Goal: Information Seeking & Learning: Learn about a topic

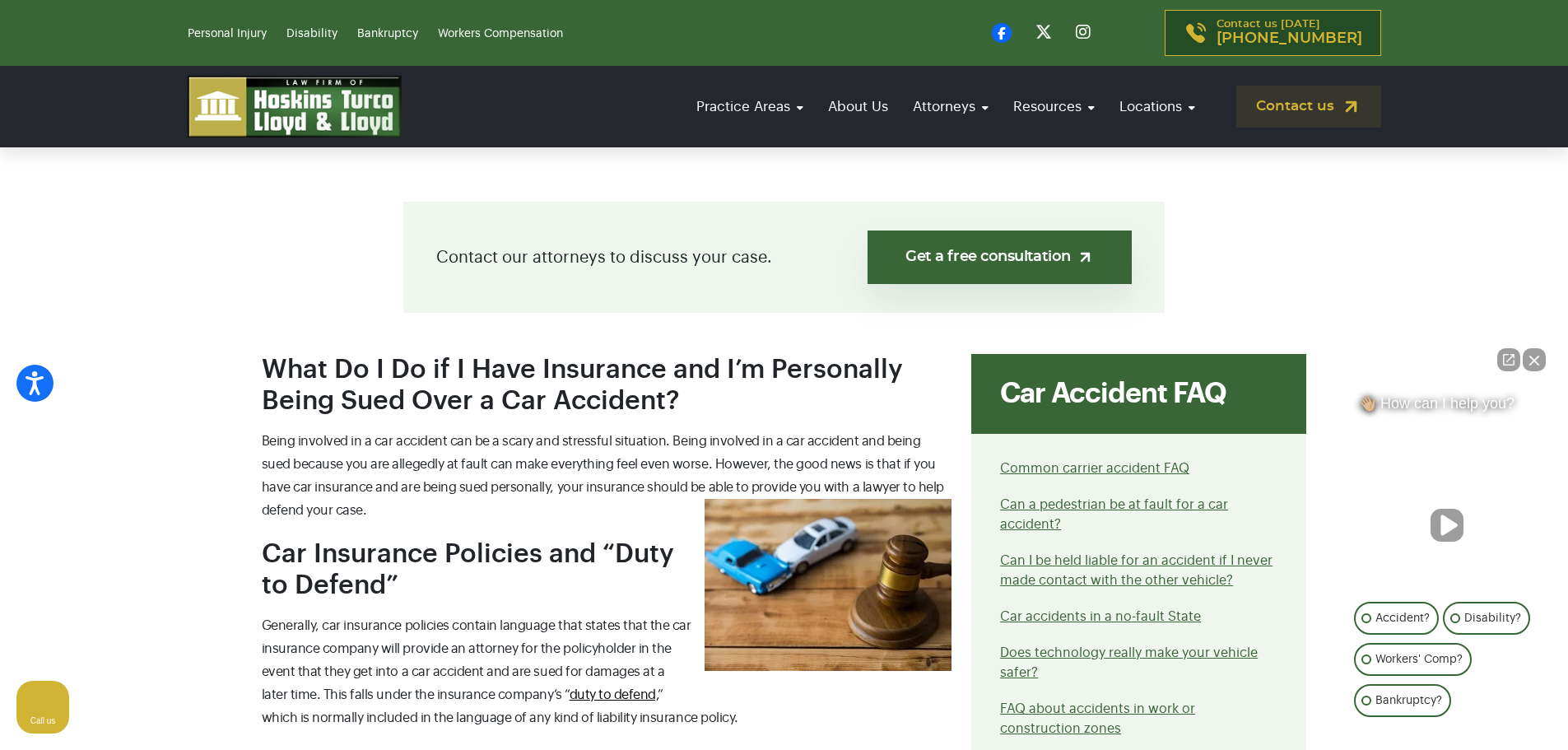
scroll to position [494, 0]
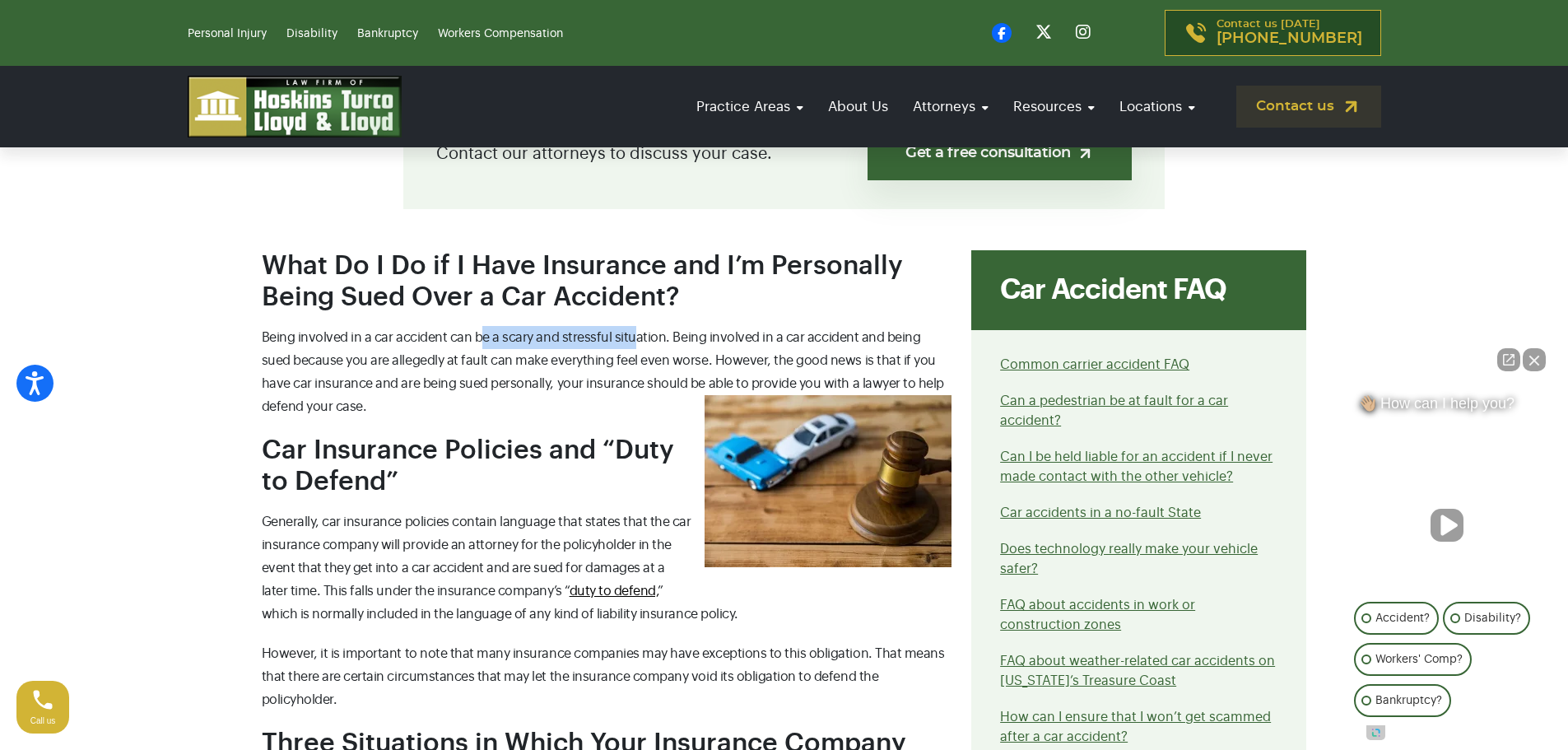
drag, startPoint x: 483, startPoint y: 336, endPoint x: 631, endPoint y: 331, distance: 148.1
click at [631, 331] on span "Being involved in a car accident can be a scary and stressful situation. Being …" at bounding box center [603, 372] width 682 height 82
drag, startPoint x: 374, startPoint y: 360, endPoint x: 655, endPoint y: 360, distance: 281.0
click at [655, 360] on span "Being involved in a car accident can be a scary and stressful situation. Being …" at bounding box center [603, 372] width 682 height 82
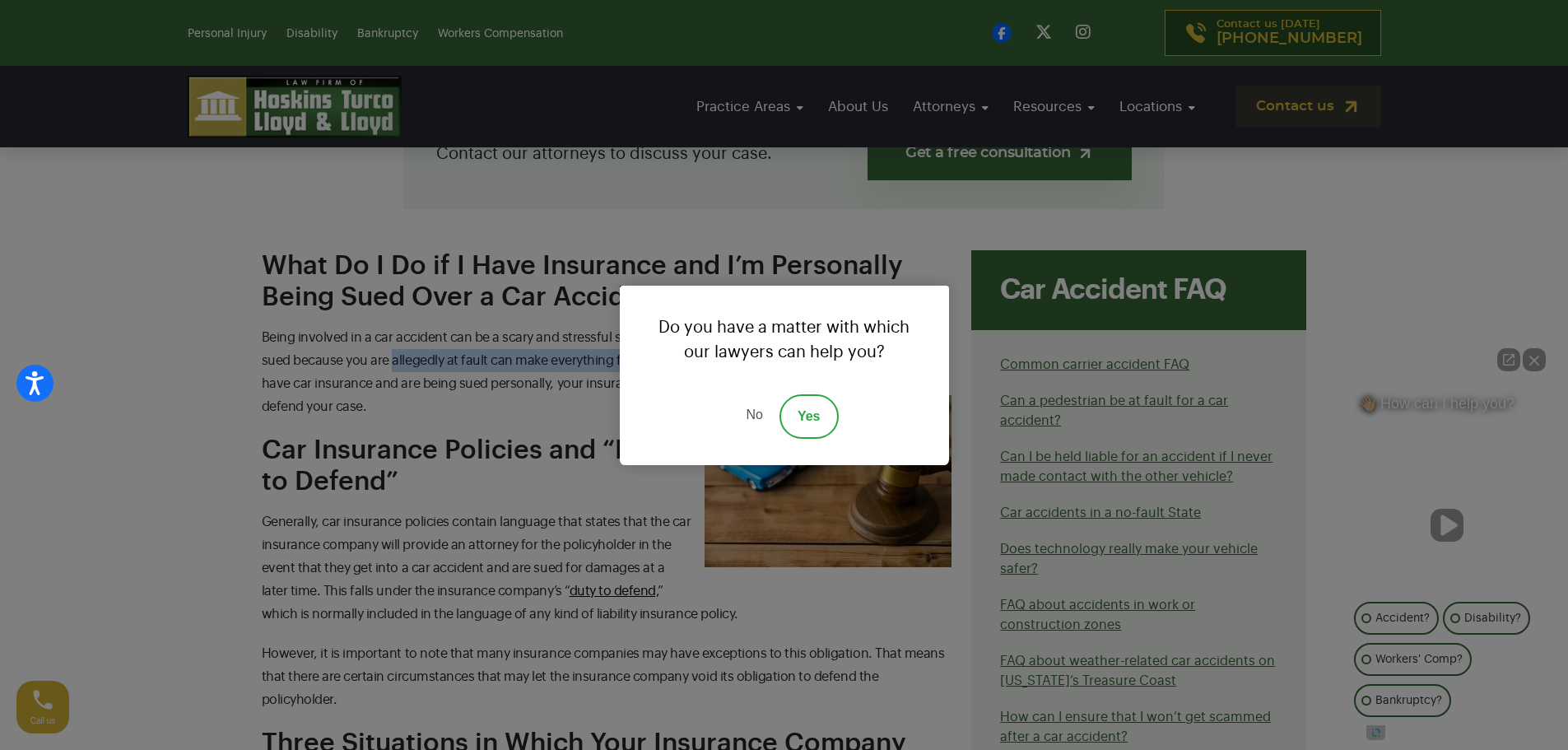
click at [760, 411] on link "No" at bounding box center [753, 416] width 49 height 44
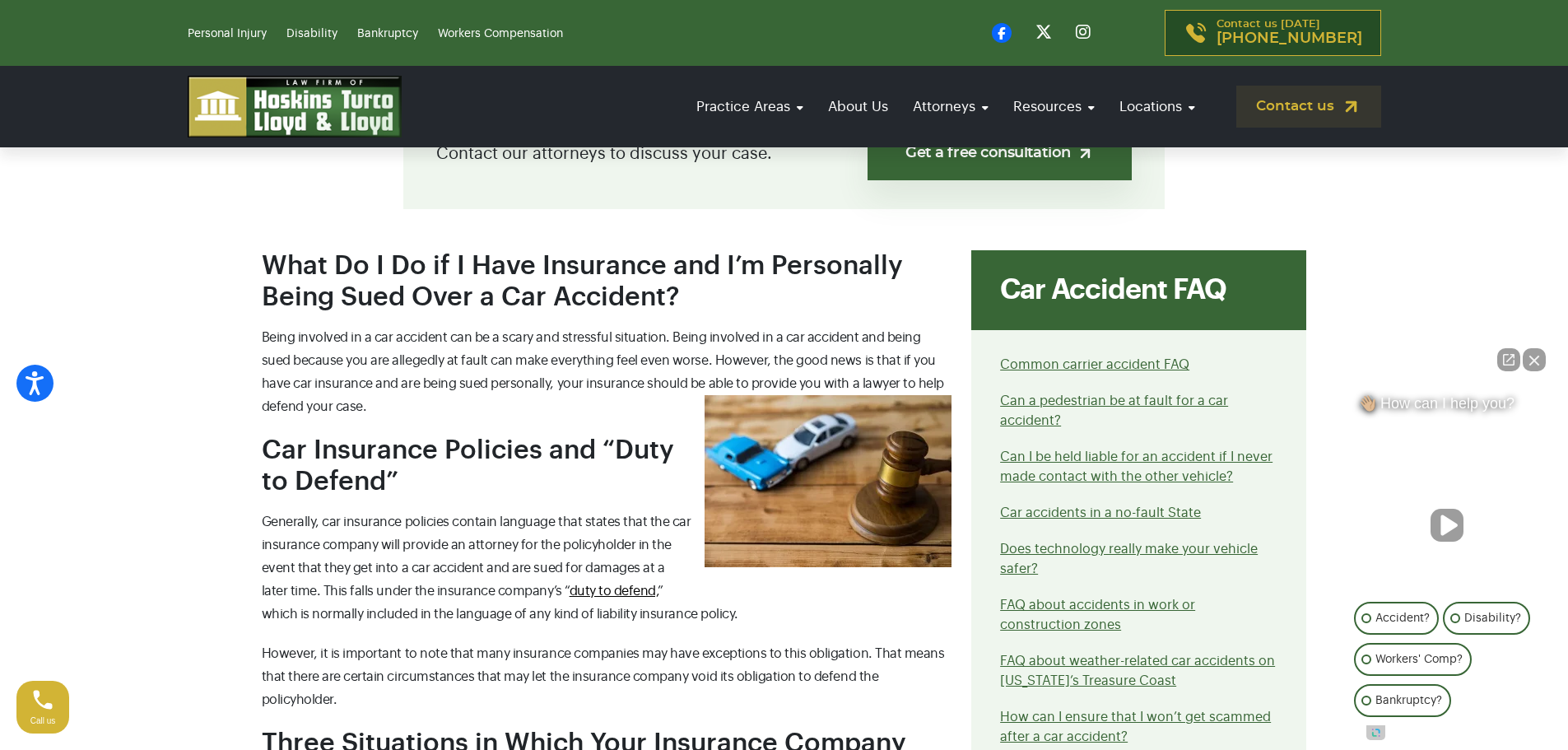
click at [719, 362] on span "Being involved in a car accident can be a scary and stressful situation. Being …" at bounding box center [603, 372] width 682 height 82
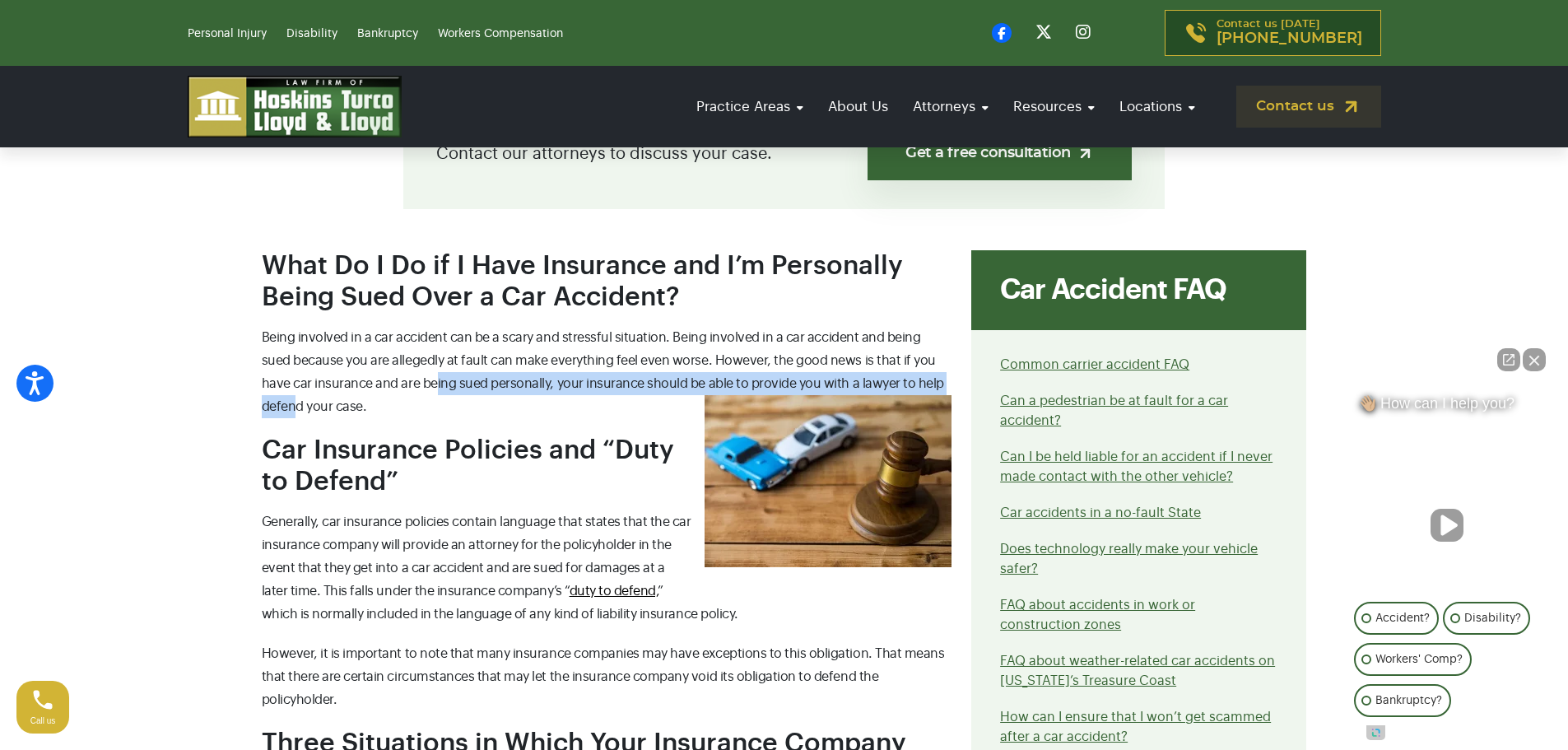
drag, startPoint x: 382, startPoint y: 383, endPoint x: 922, endPoint y: 376, distance: 540.0
click at [922, 376] on span "Being involved in a car accident can be a scary and stressful situation. Being …" at bounding box center [603, 372] width 682 height 82
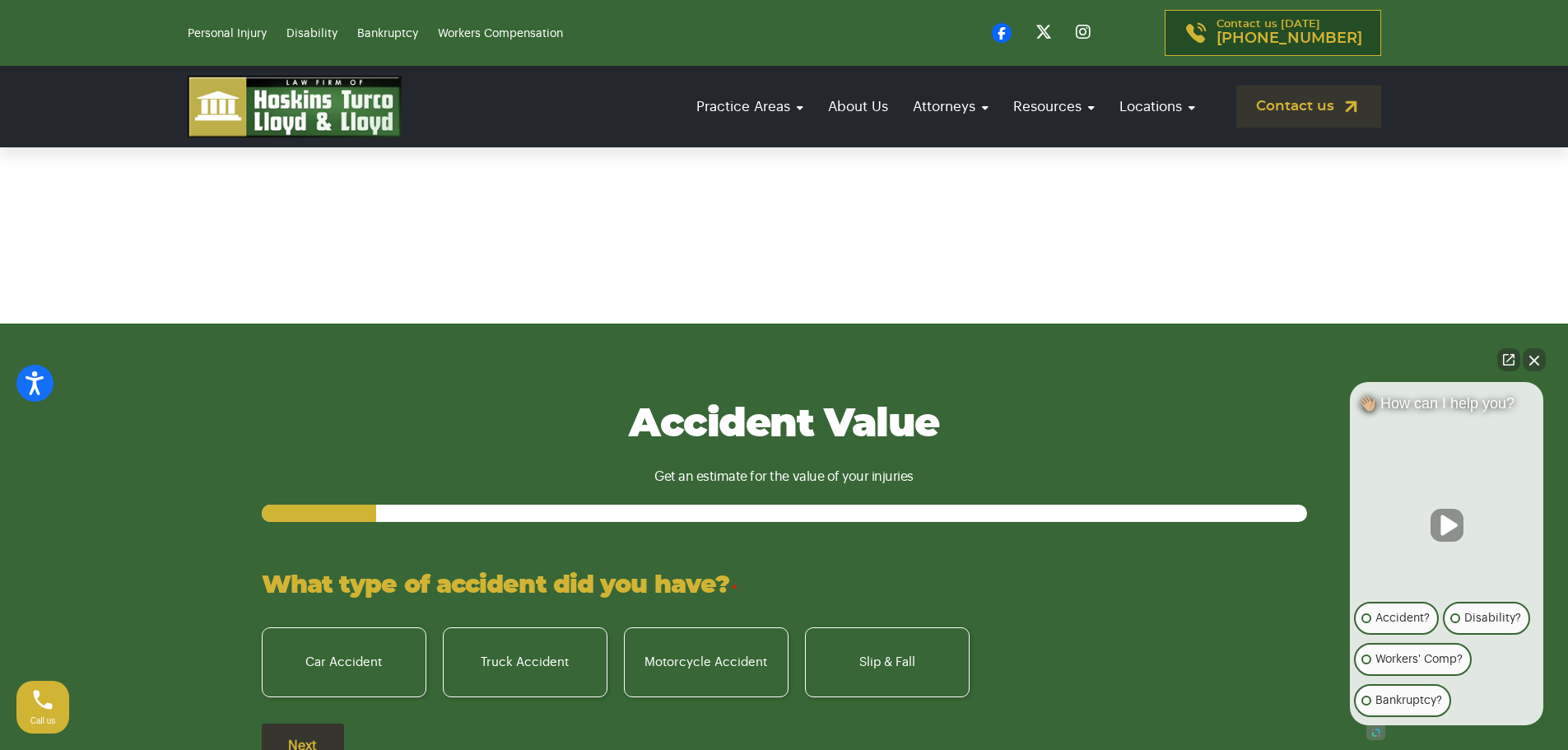
scroll to position [2881, 0]
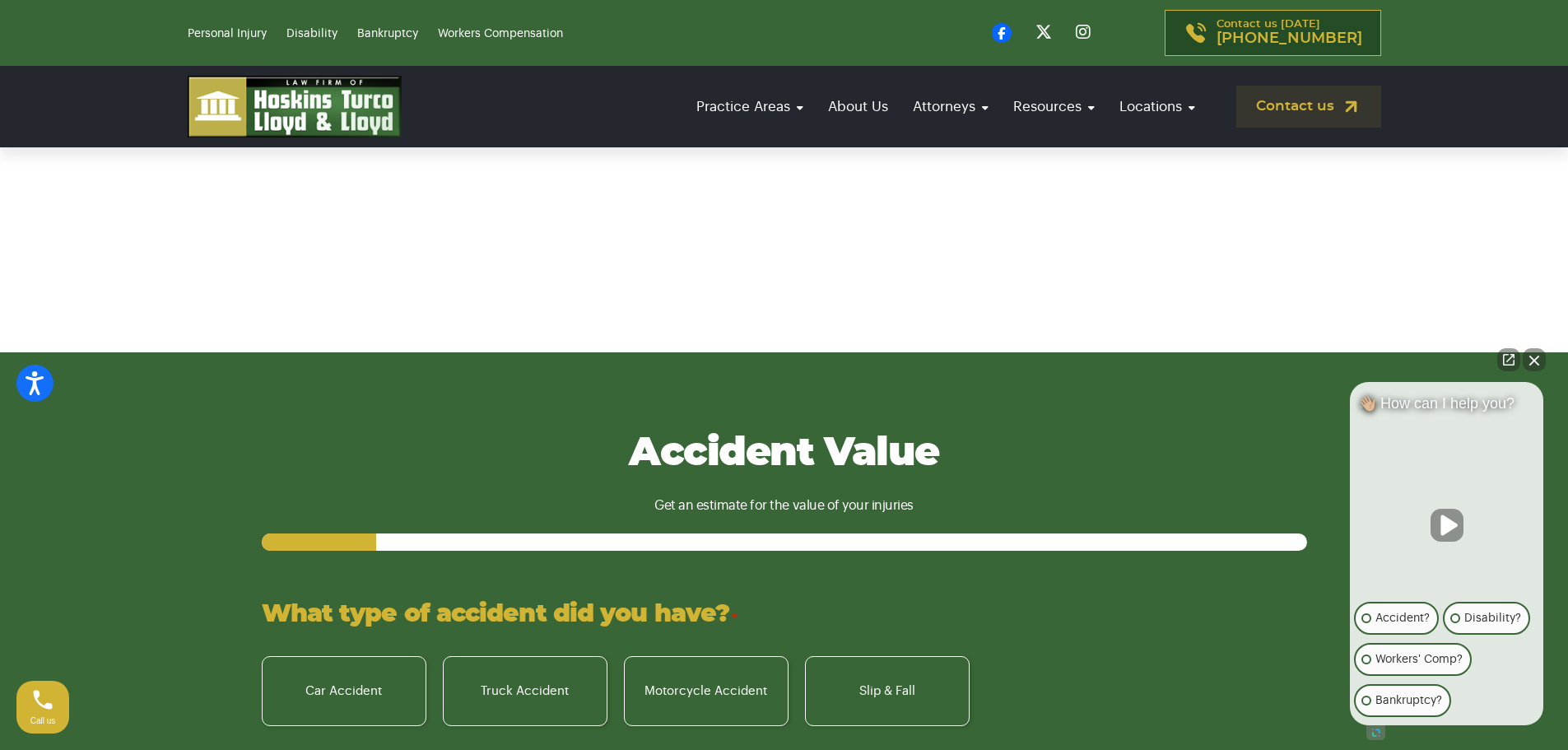
click at [1533, 358] on button "Close Intaker Chat Widget" at bounding box center [1535, 360] width 23 height 23
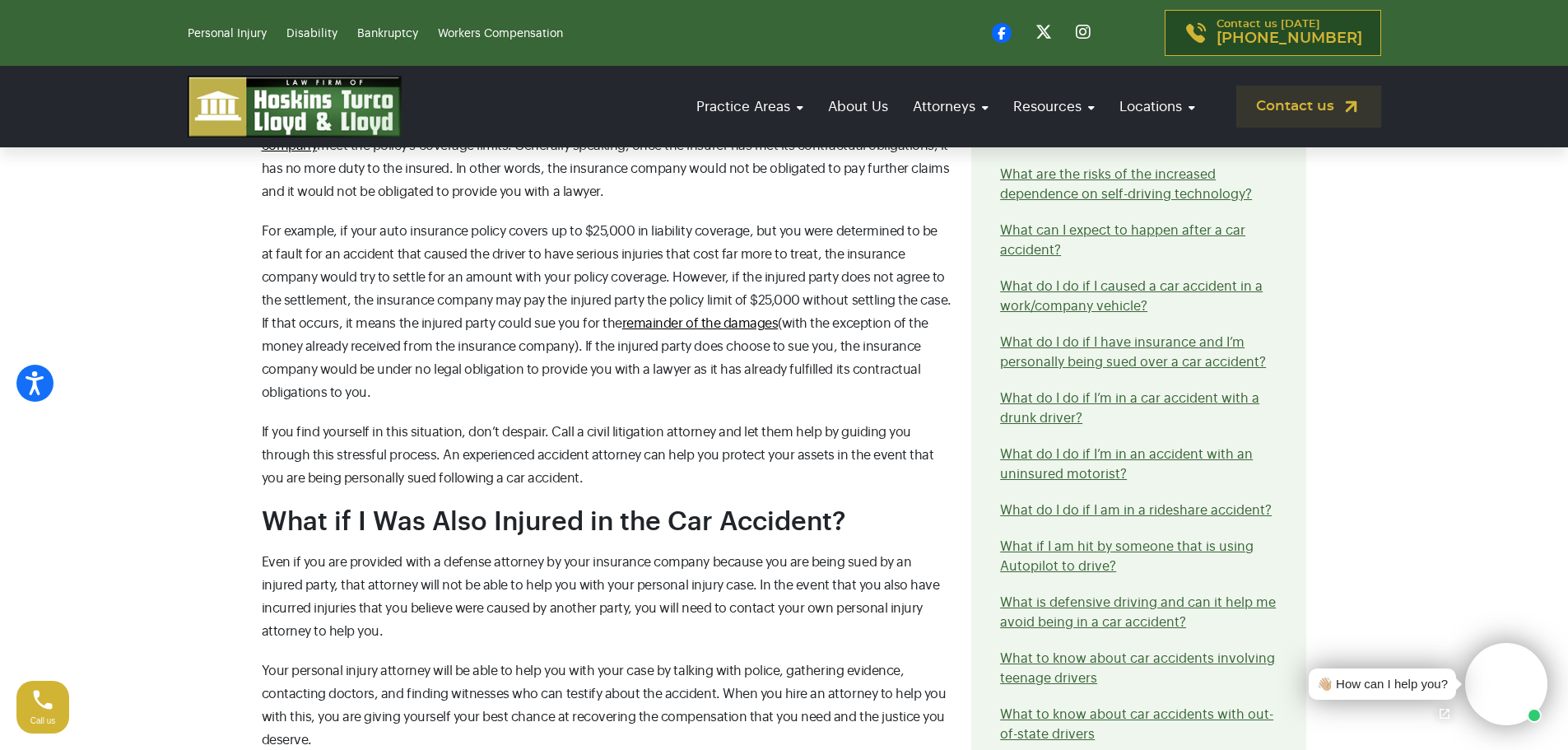
scroll to position [1729, 0]
